Goal: Task Accomplishment & Management: Use online tool/utility

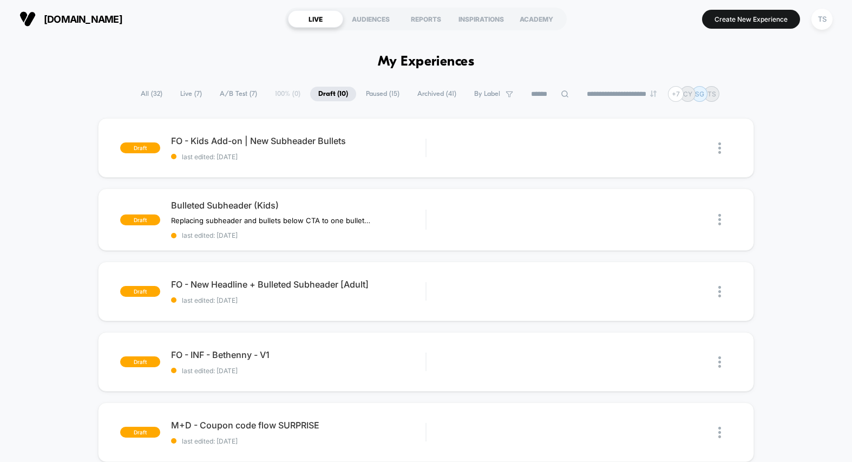
click at [319, 18] on div "LIVE" at bounding box center [315, 18] width 55 height 17
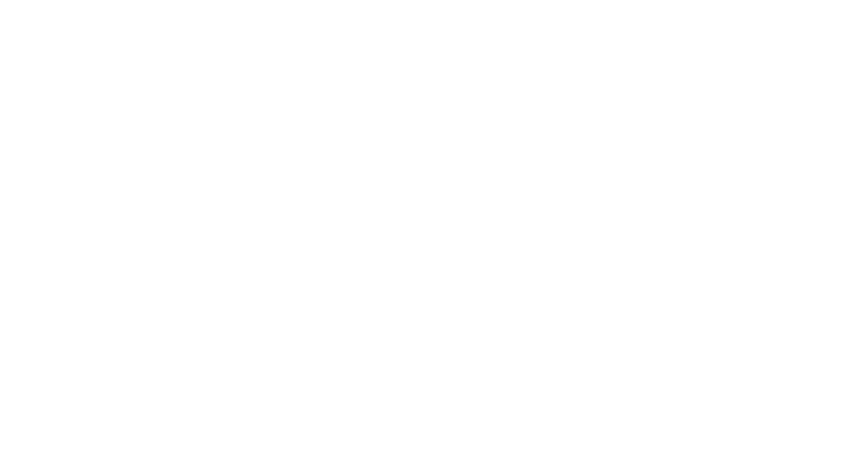
click at [192, 4] on html at bounding box center [426, 2] width 852 height 4
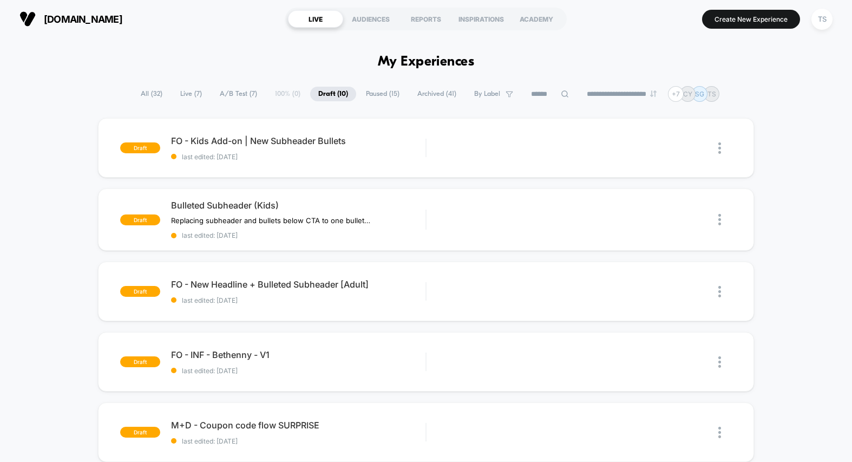
click at [183, 95] on span "Live ( 7 )" at bounding box center [191, 94] width 38 height 15
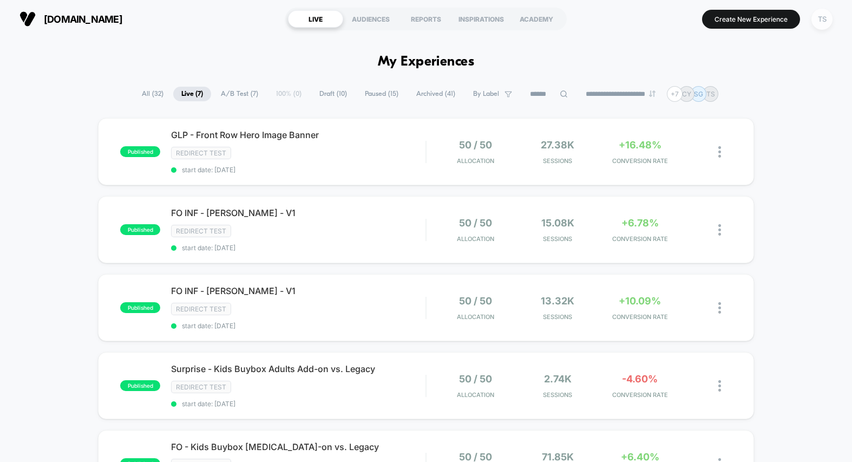
click at [820, 24] on div "TS" at bounding box center [821, 19] width 21 height 21
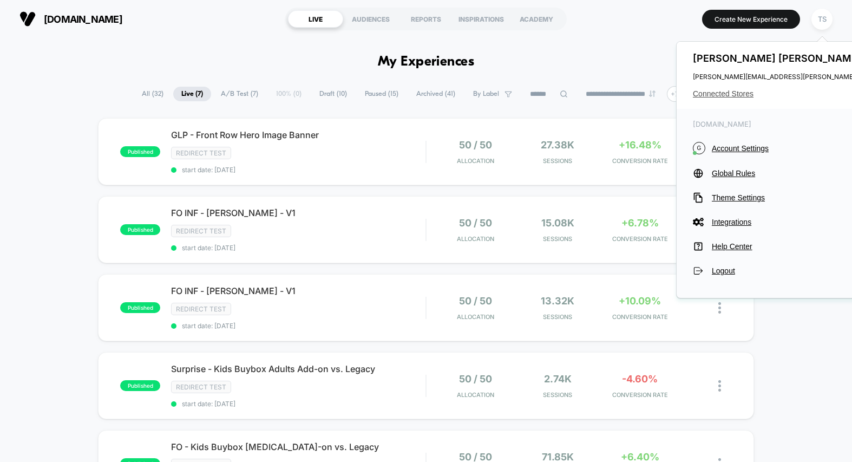
click at [724, 96] on span "Connected Stores" at bounding box center [800, 93] width 215 height 9
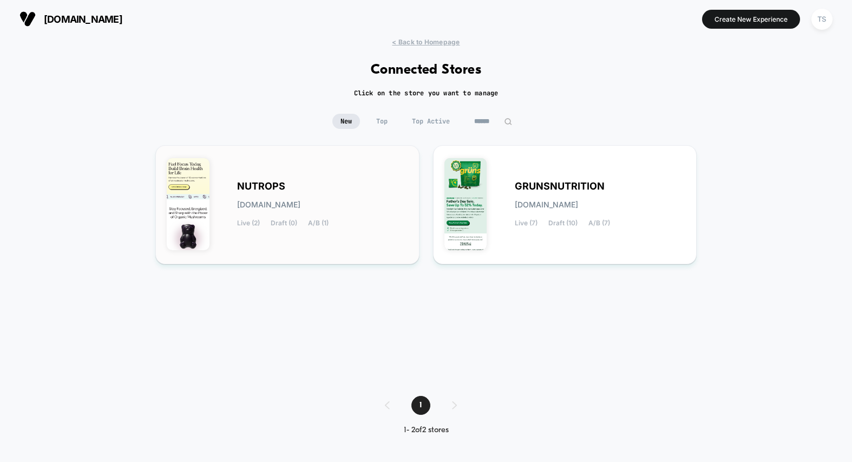
click at [278, 187] on span "NUTROPS" at bounding box center [261, 186] width 48 height 8
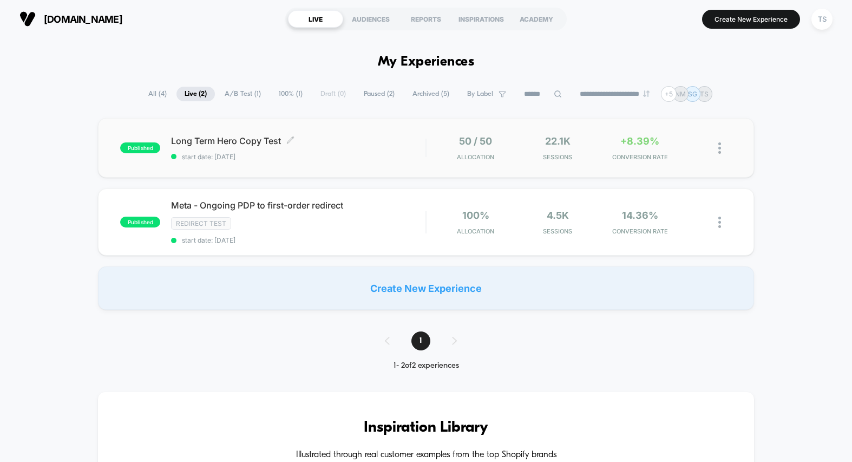
click at [336, 150] on div "Long Term Hero Copy Test Click to edit experience details Click to edit experie…" at bounding box center [298, 147] width 254 height 25
